Goal: Information Seeking & Learning: Learn about a topic

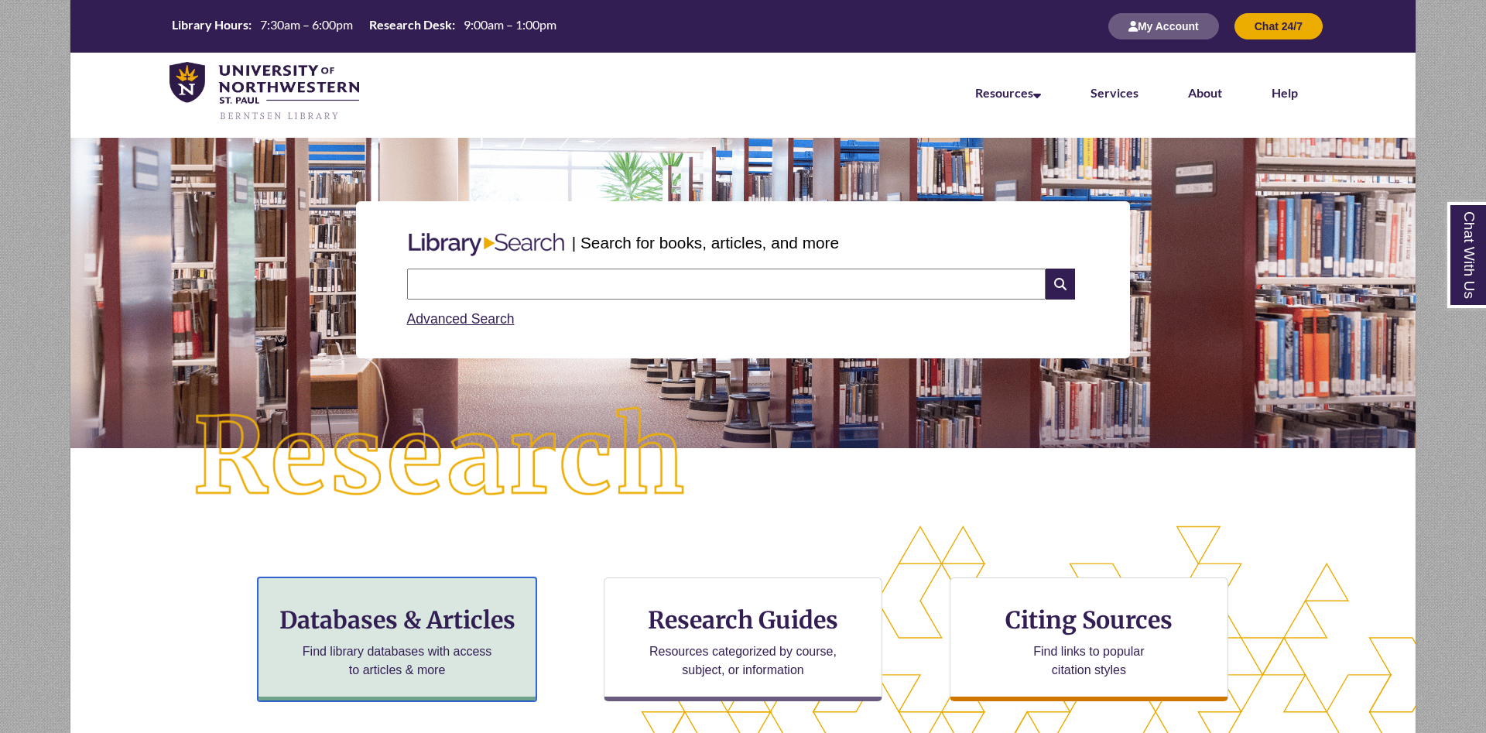
click at [463, 615] on h3 "Databases & Articles" at bounding box center [397, 619] width 252 height 29
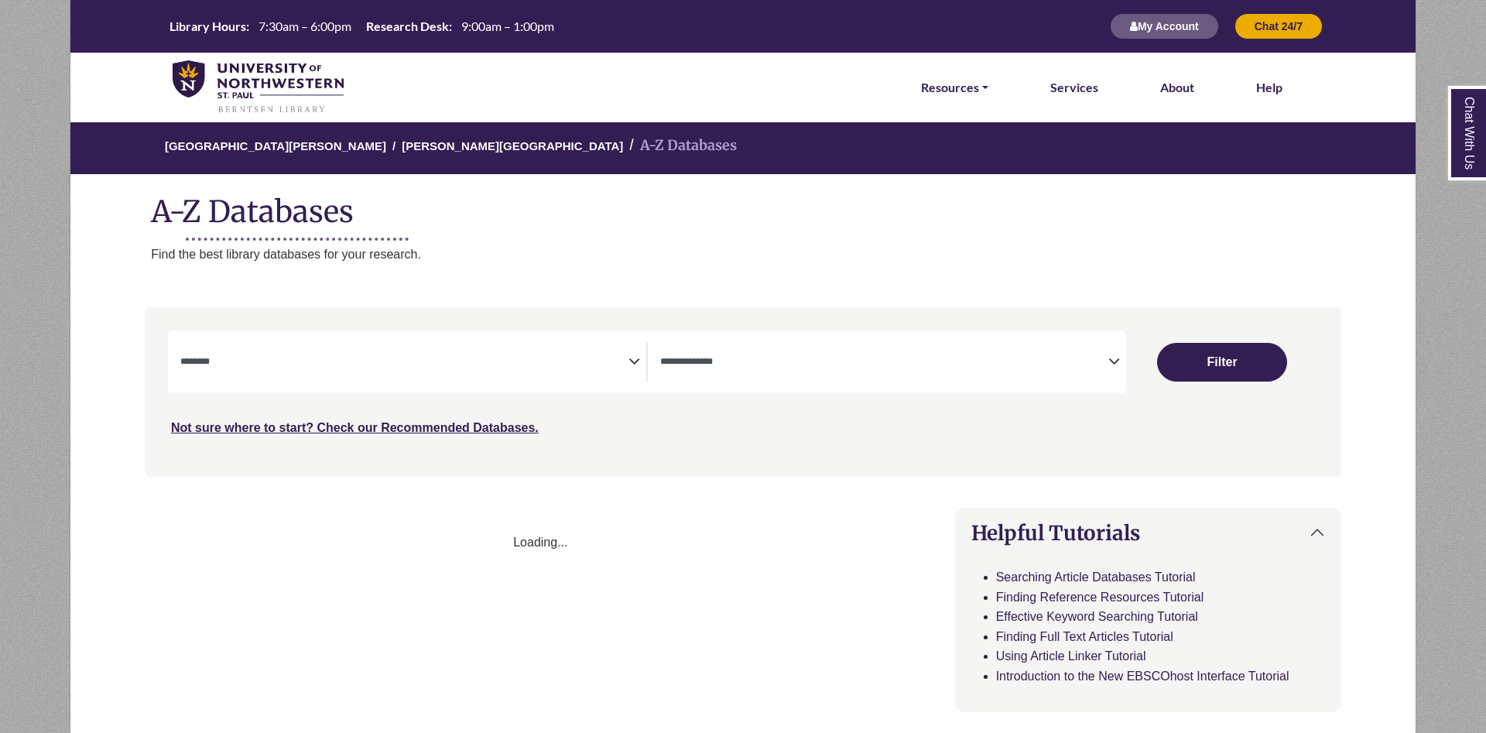
select select "Database Subject Filter"
select select "Database Types Filter"
select select "Database Subject Filter"
select select "Database Types Filter"
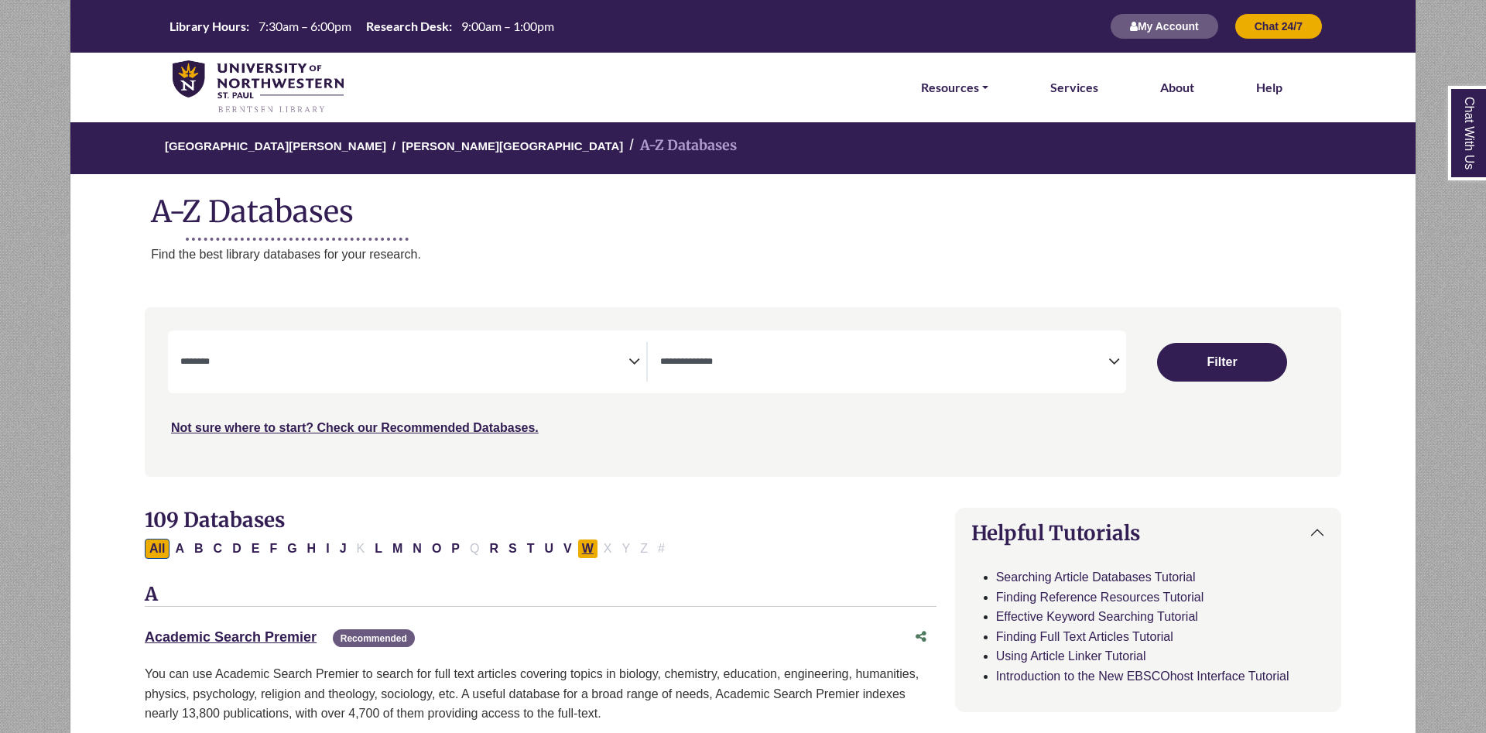
click at [584, 547] on button "W" at bounding box center [588, 549] width 21 height 20
select select "Database Subject Filter"
select select "Database Types Filter"
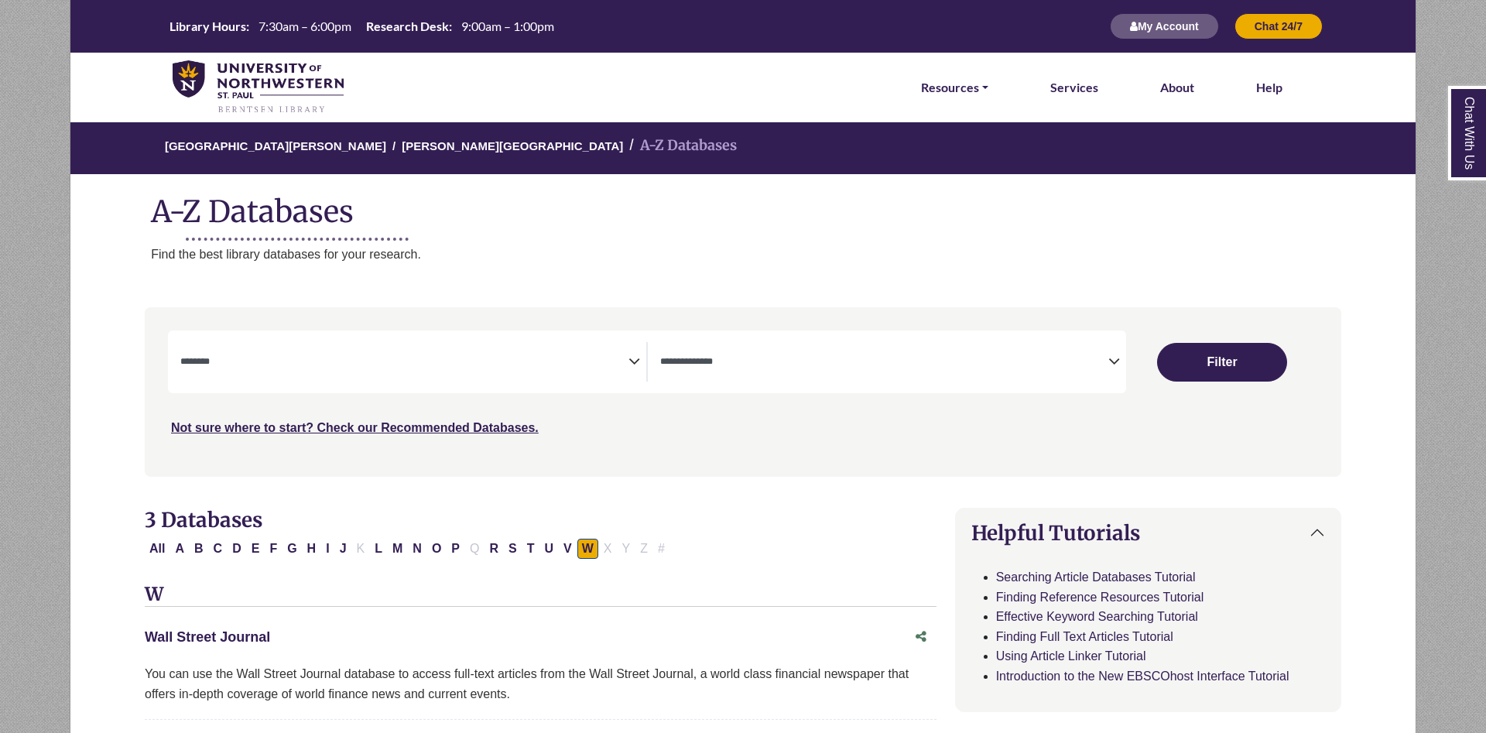
click at [198, 635] on link "Wall Street Journal This link opens in a new window" at bounding box center [207, 636] width 125 height 15
